Goal: Transaction & Acquisition: Purchase product/service

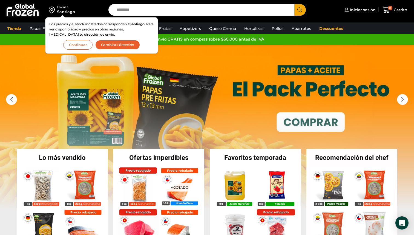
click at [78, 42] on button "Continuar" at bounding box center [77, 45] width 29 height 10
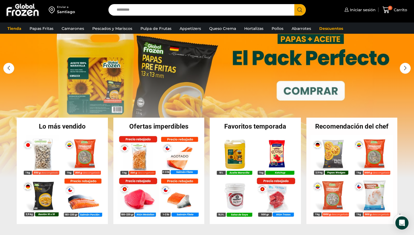
scroll to position [55, 0]
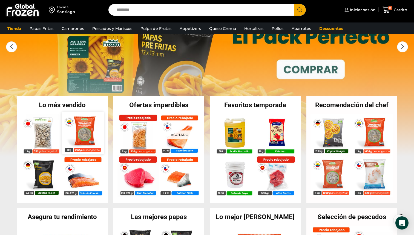
click at [76, 133] on img at bounding box center [83, 133] width 42 height 42
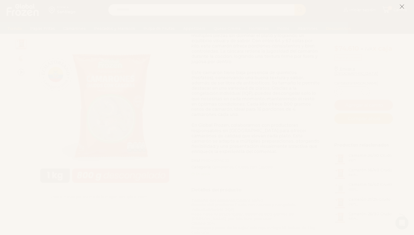
scroll to position [126, 0]
click at [403, 7] on line at bounding box center [402, 7] width 4 height 4
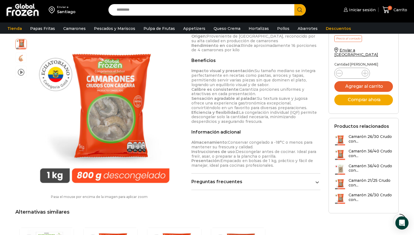
scroll to position [343, 0]
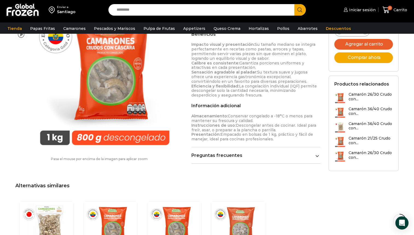
click at [221, 157] on link "Preguntas frecuentes" at bounding box center [256, 155] width 129 height 5
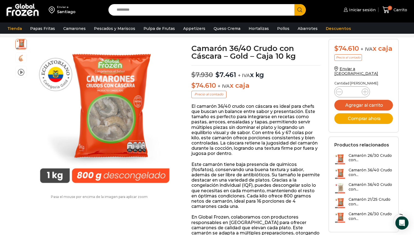
scroll to position [0, 0]
